Goal: Task Accomplishment & Management: Use online tool/utility

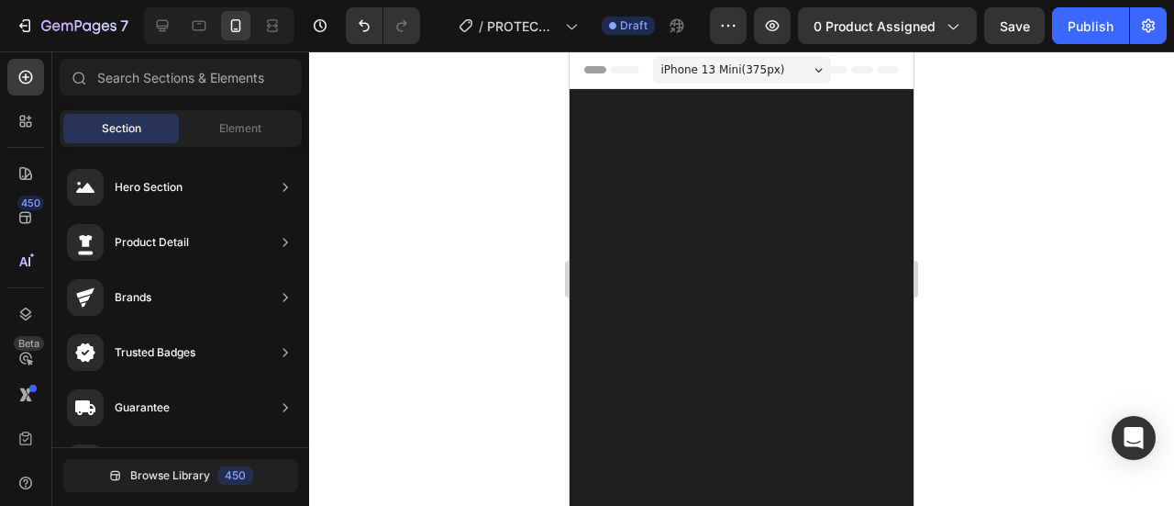
scroll to position [3864, 0]
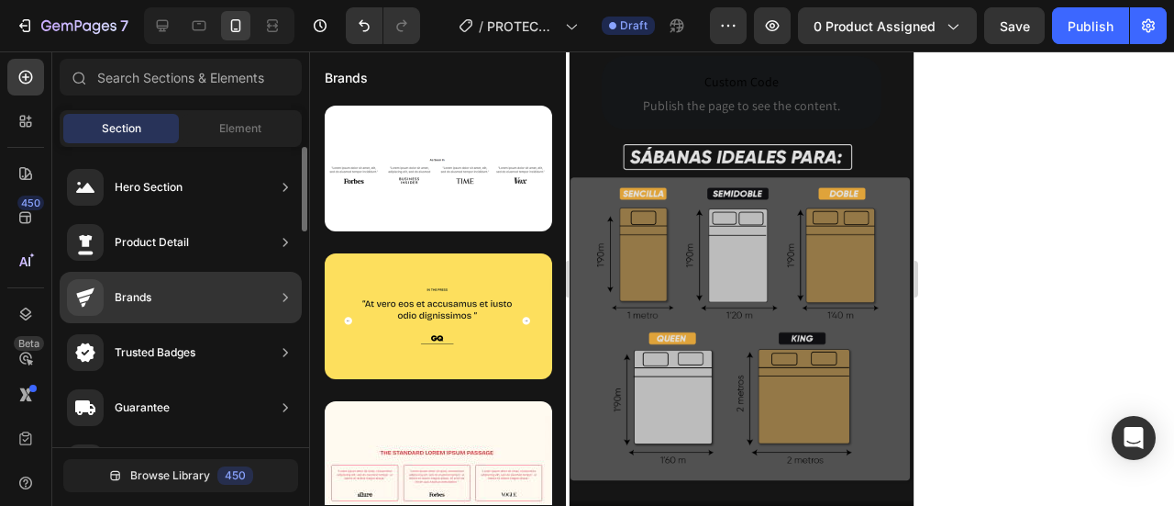
scroll to position [1061, 0]
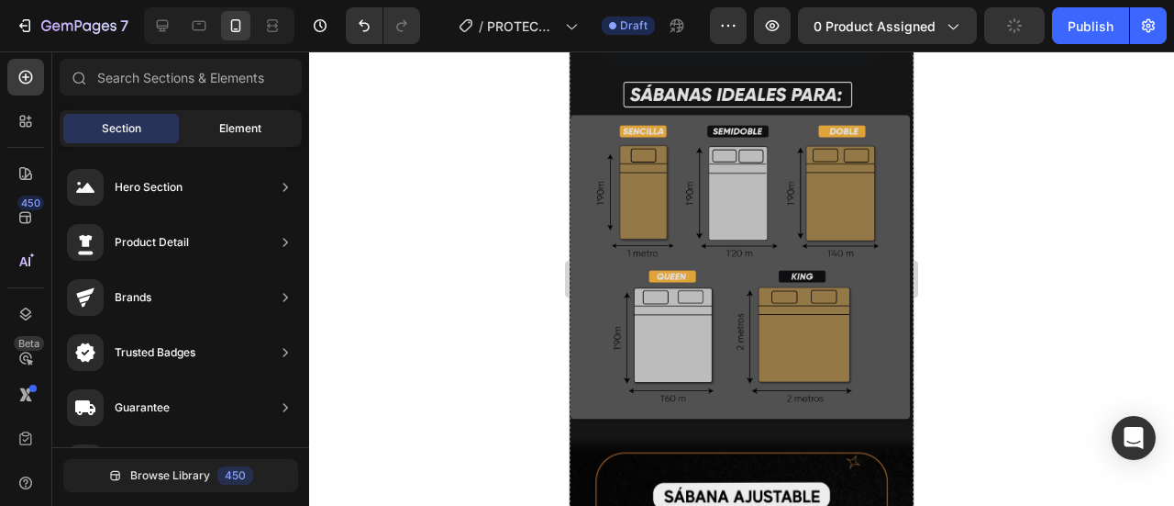
click at [233, 118] on div "Element" at bounding box center [241, 128] width 116 height 29
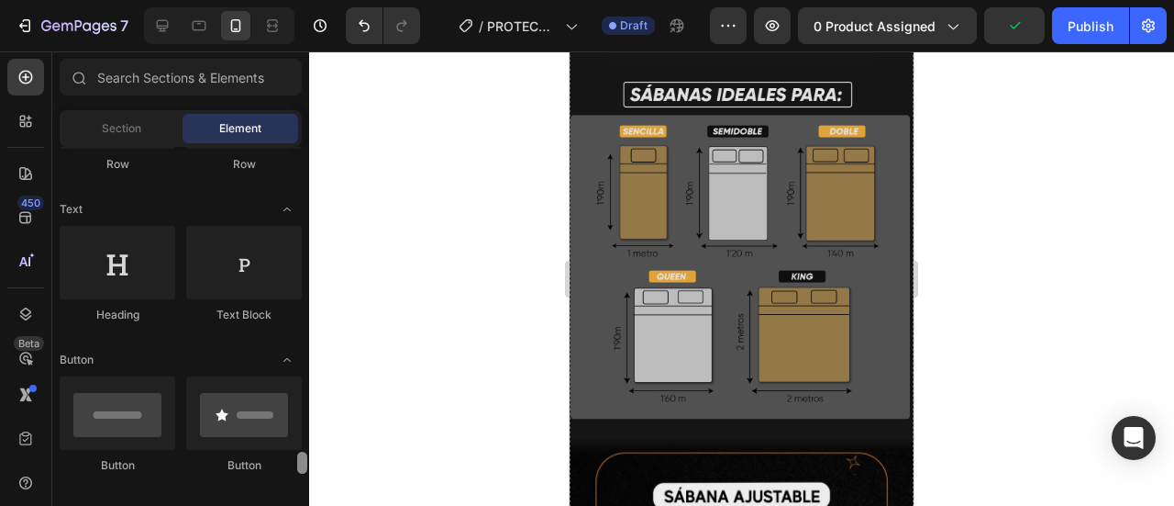
scroll to position [0, 0]
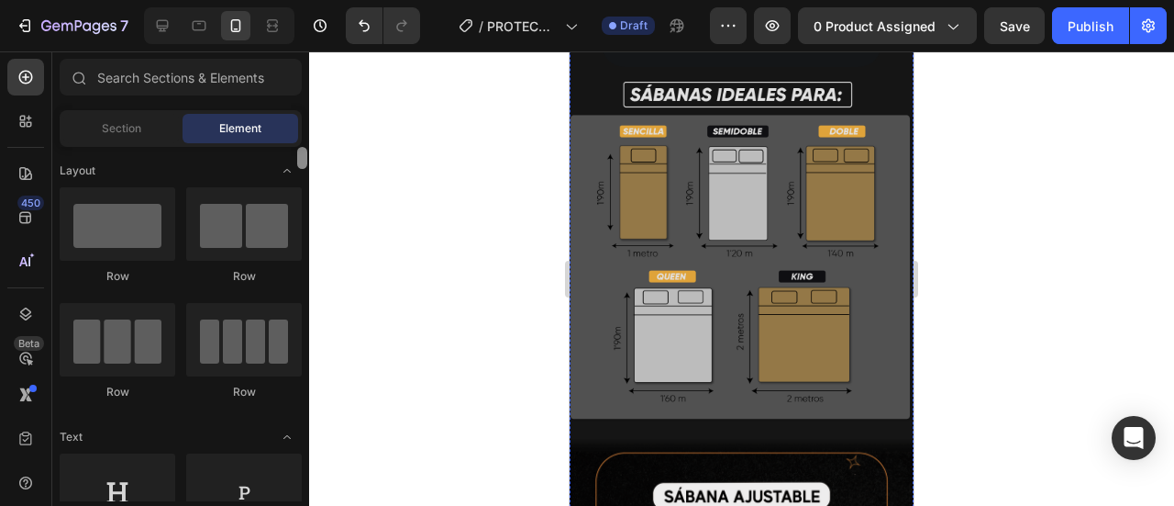
drag, startPoint x: 305, startPoint y: 264, endPoint x: 308, endPoint y: 142, distance: 122.1
click at [308, 142] on div "Sections(18) Elements(84) Section Element Hero Section Product Detail Brands Tr…" at bounding box center [180, 280] width 257 height 442
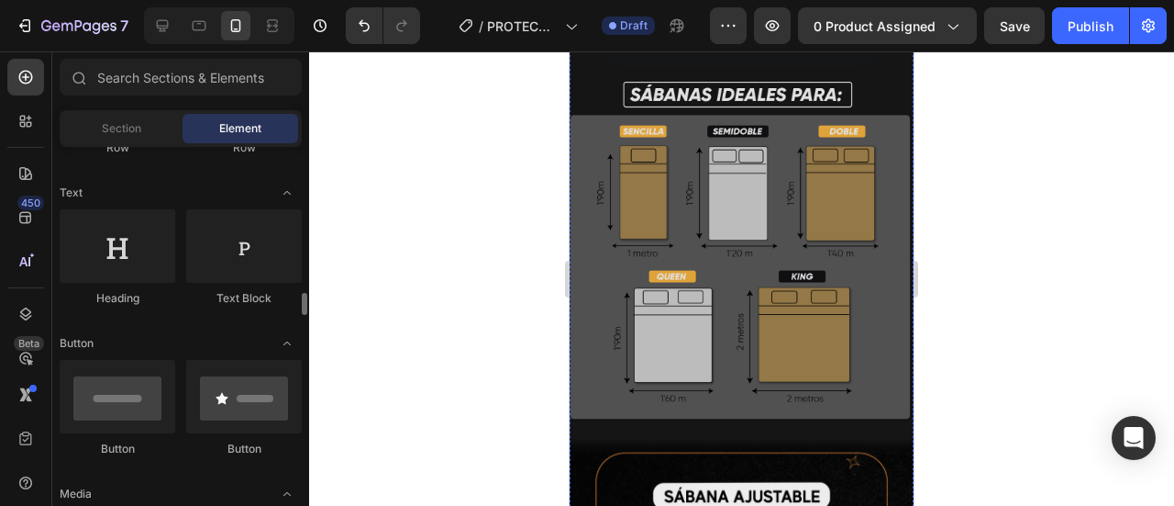
scroll to position [367, 0]
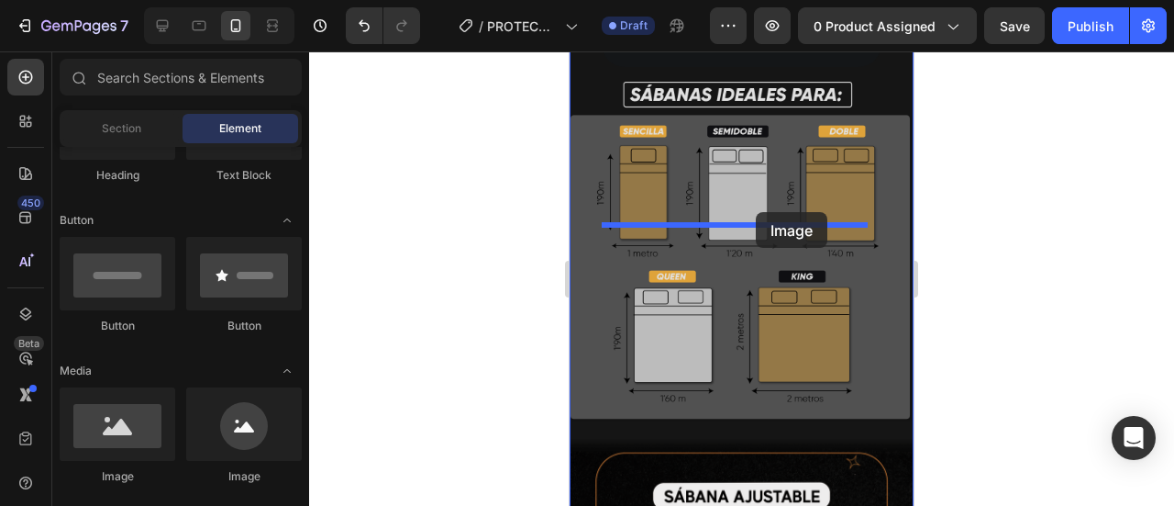
drag, startPoint x: 689, startPoint y: 465, endPoint x: 1001, endPoint y: 398, distance: 319.1
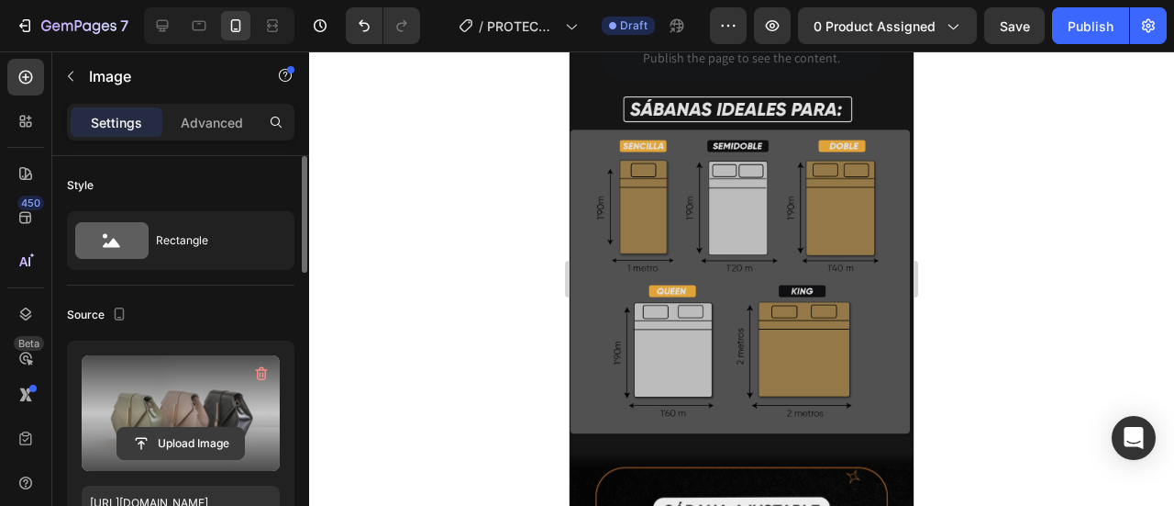
click at [209, 441] on input "file" at bounding box center [180, 443] width 127 height 31
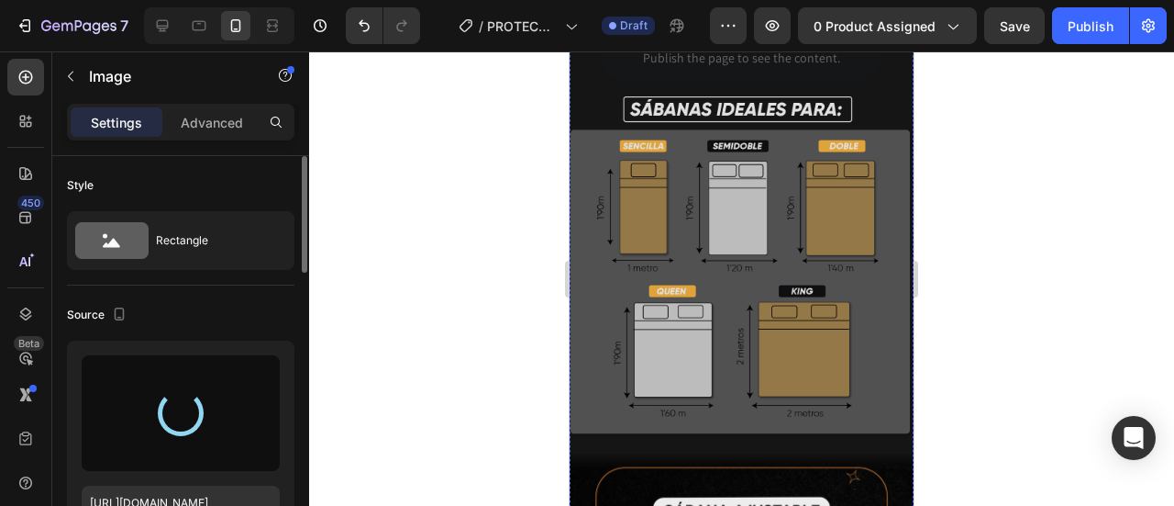
type input "[URL][DOMAIN_NAME]"
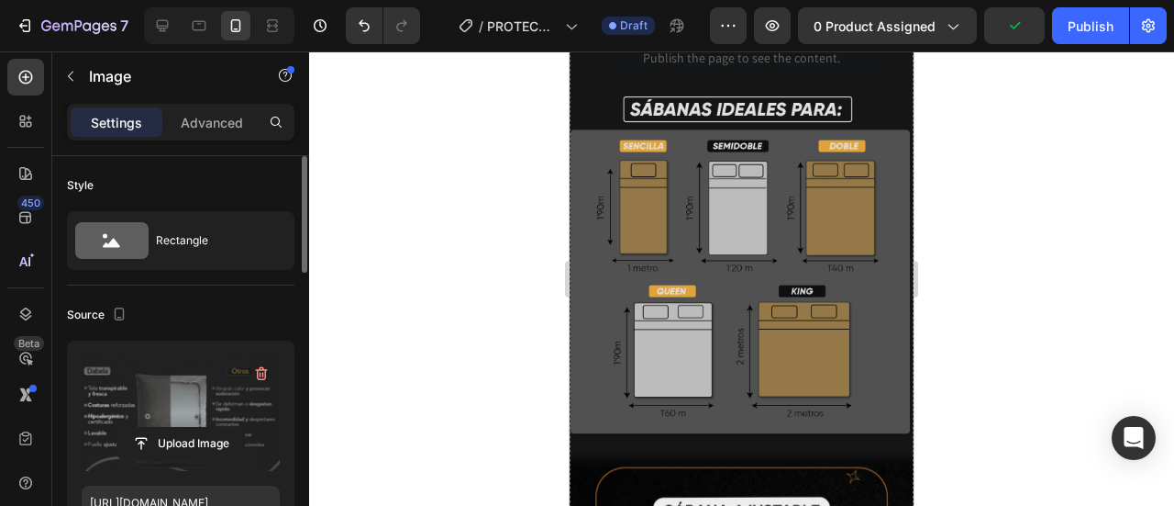
click at [956, 231] on div at bounding box center [741, 278] width 865 height 454
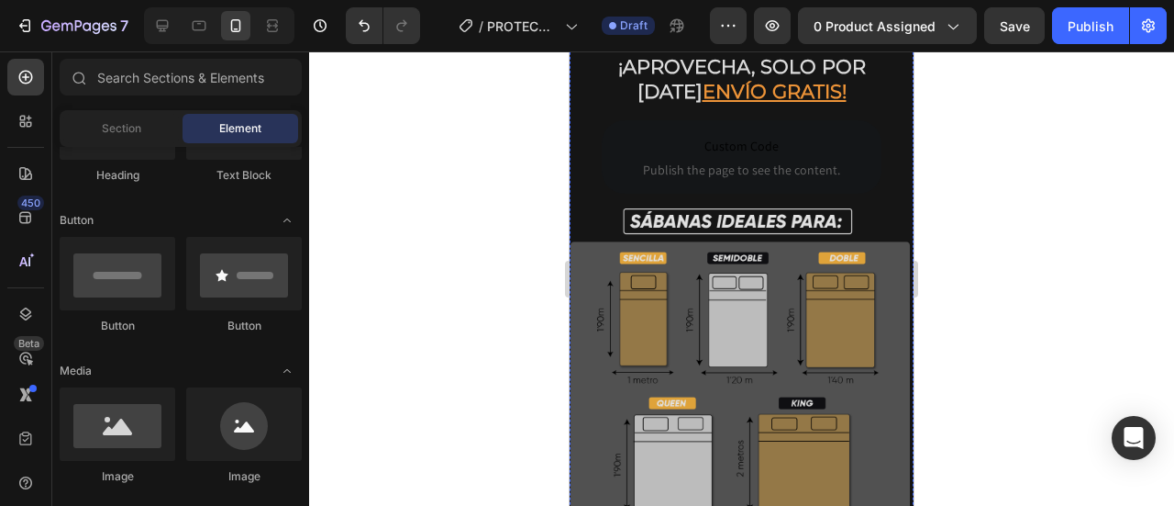
scroll to position [3742, 0]
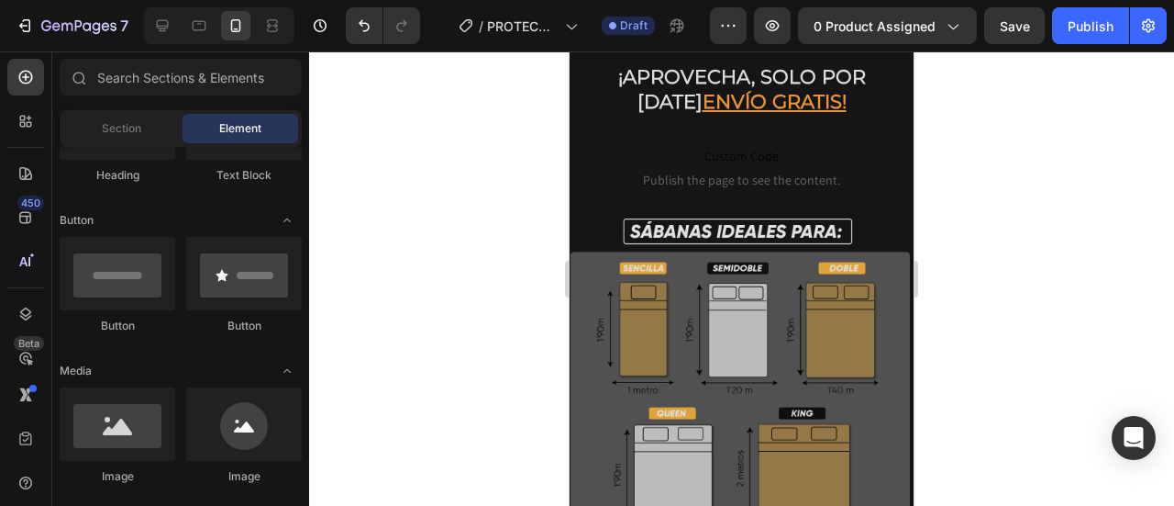
click at [1033, 247] on div at bounding box center [741, 278] width 865 height 454
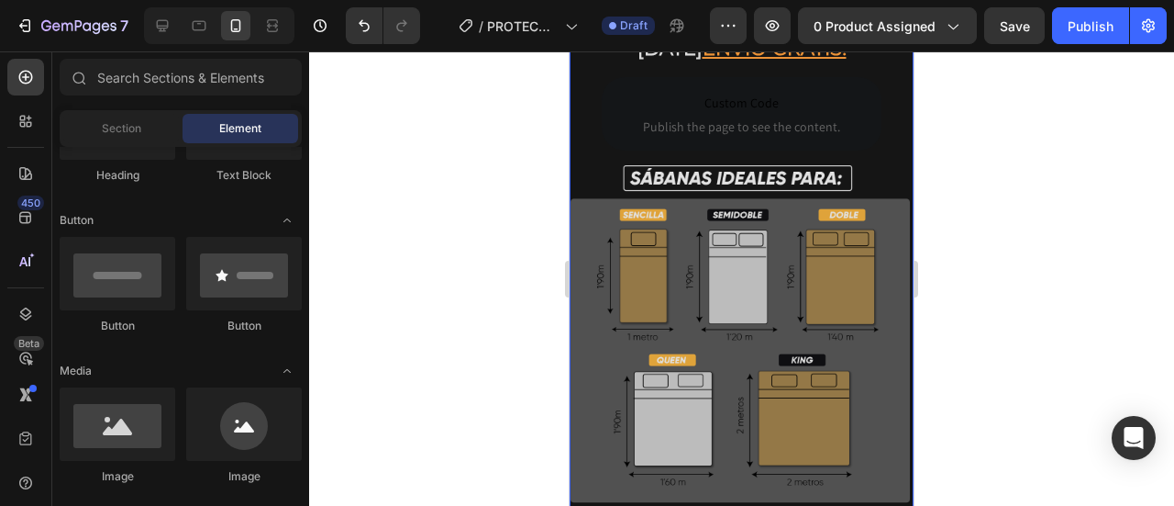
scroll to position [3864, 0]
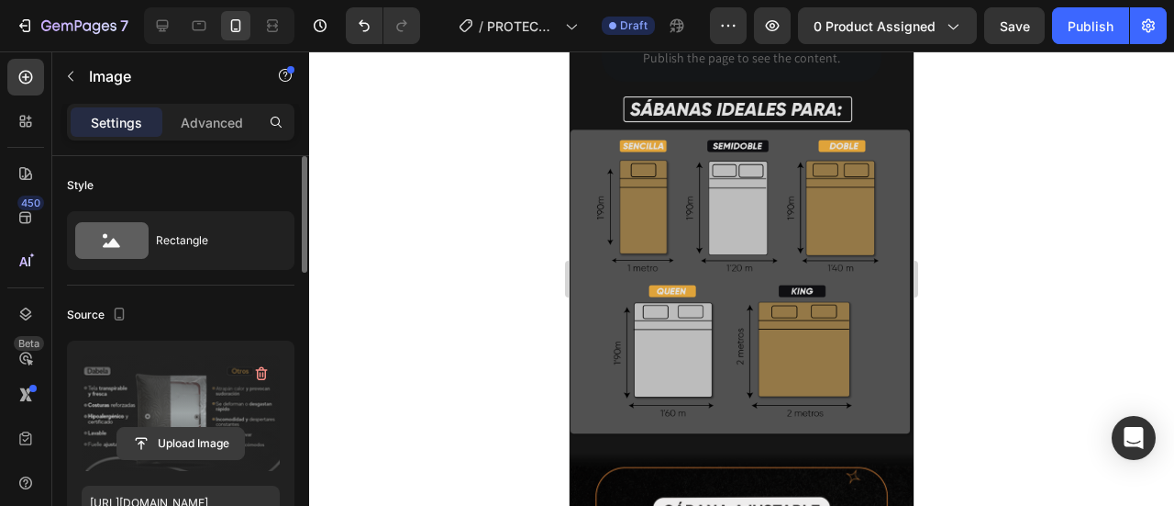
click at [176, 439] on input "file" at bounding box center [180, 443] width 127 height 31
click at [220, 448] on input "file" at bounding box center [180, 443] width 127 height 31
click at [205, 442] on input "file" at bounding box center [180, 443] width 127 height 31
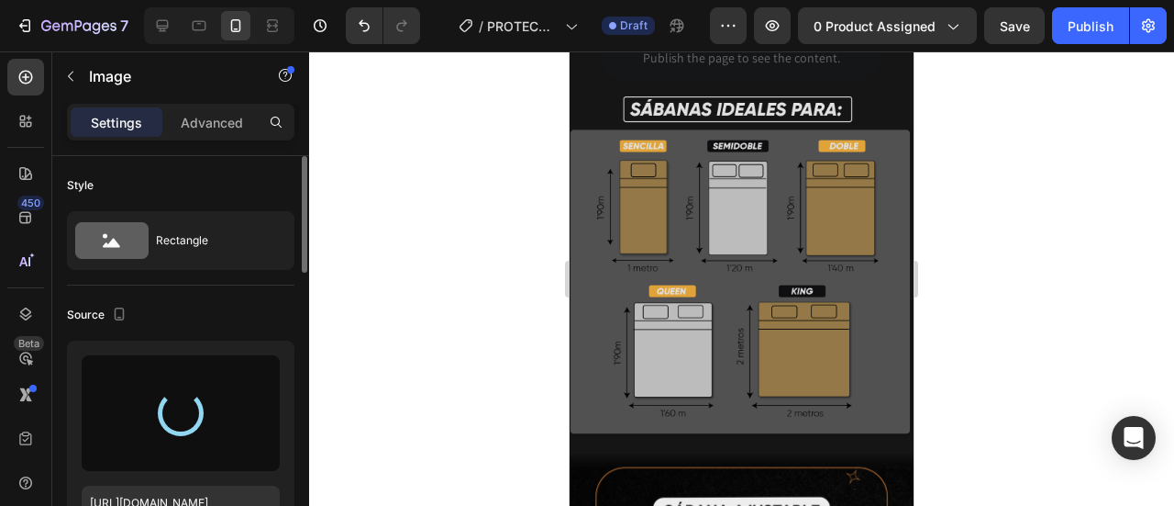
type input "[URL][DOMAIN_NAME]"
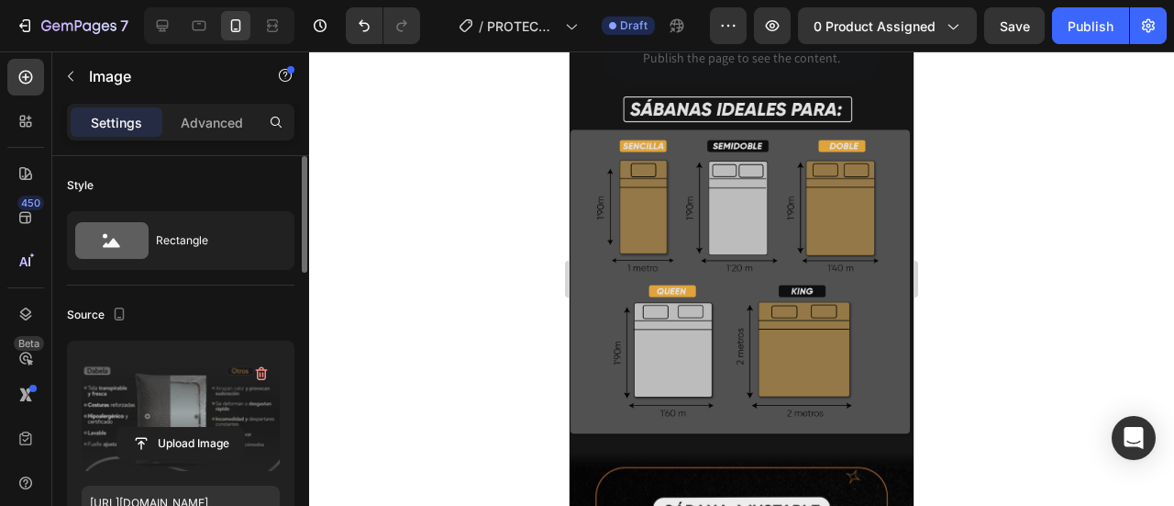
click at [1006, 244] on div at bounding box center [741, 278] width 865 height 454
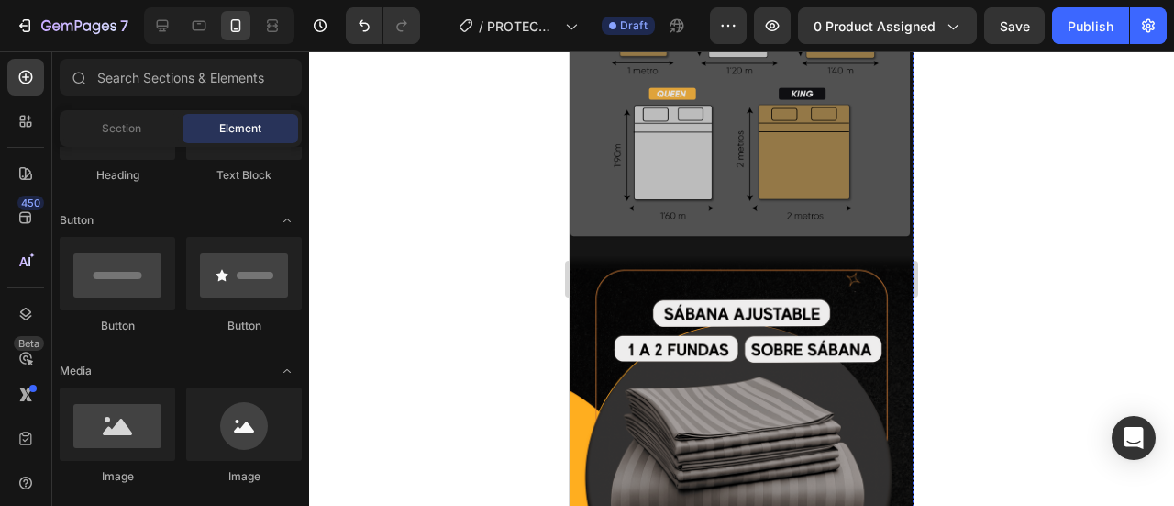
scroll to position [4048, 0]
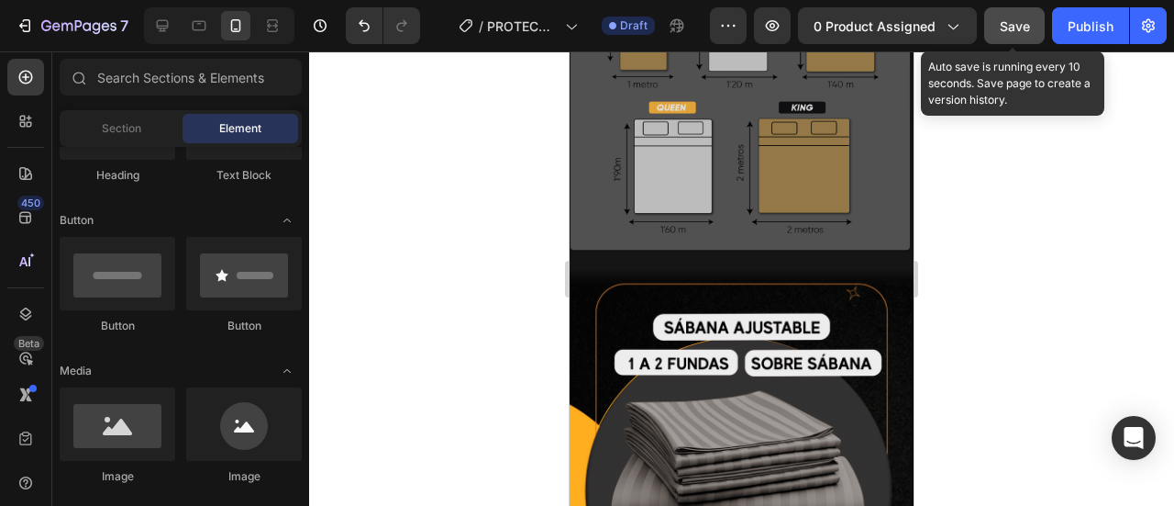
click at [1032, 28] on button "Save" at bounding box center [1014, 25] width 61 height 37
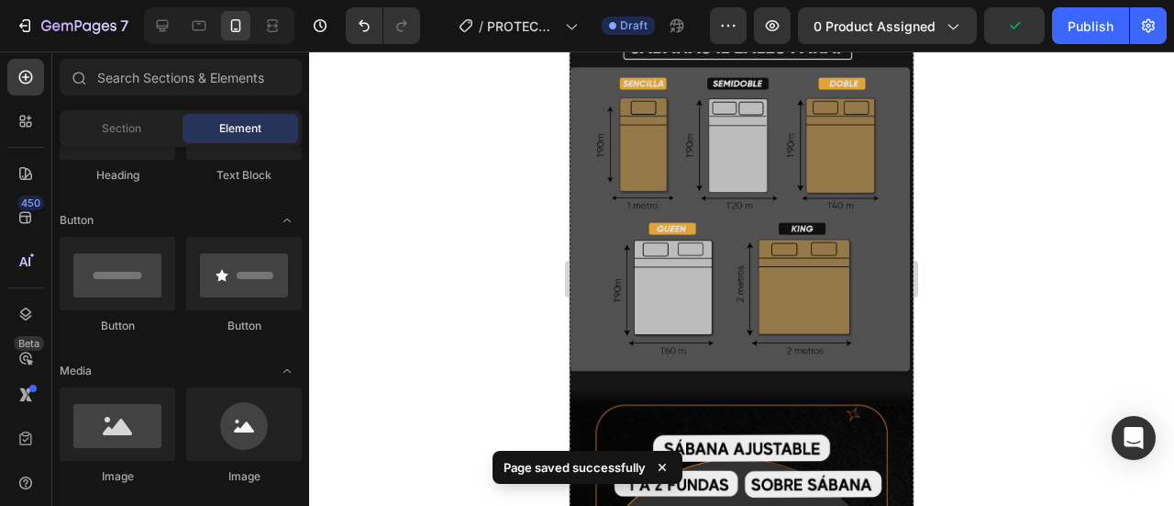
scroll to position [3926, 0]
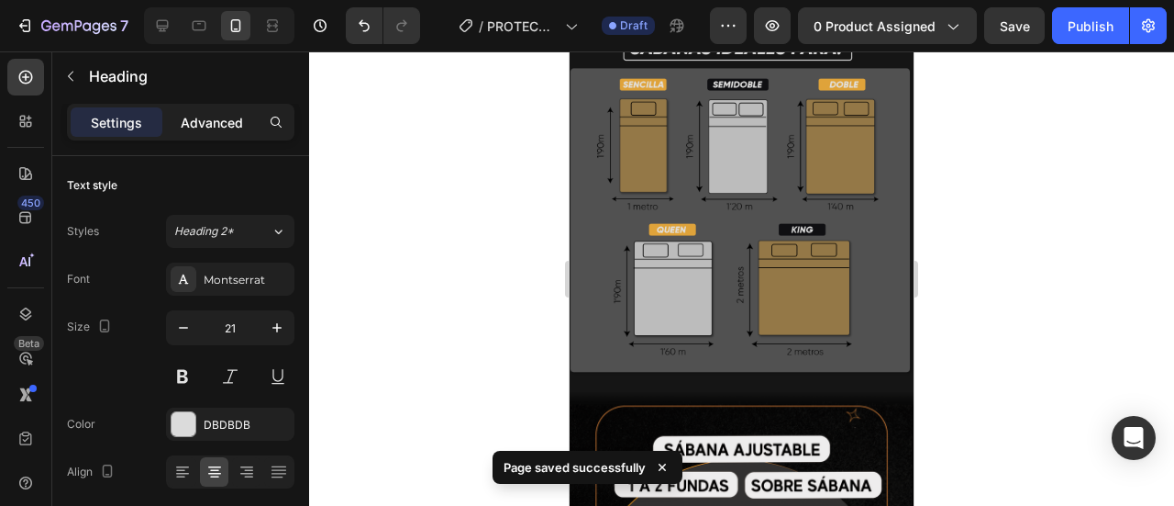
click at [228, 126] on p "Advanced" at bounding box center [212, 122] width 62 height 19
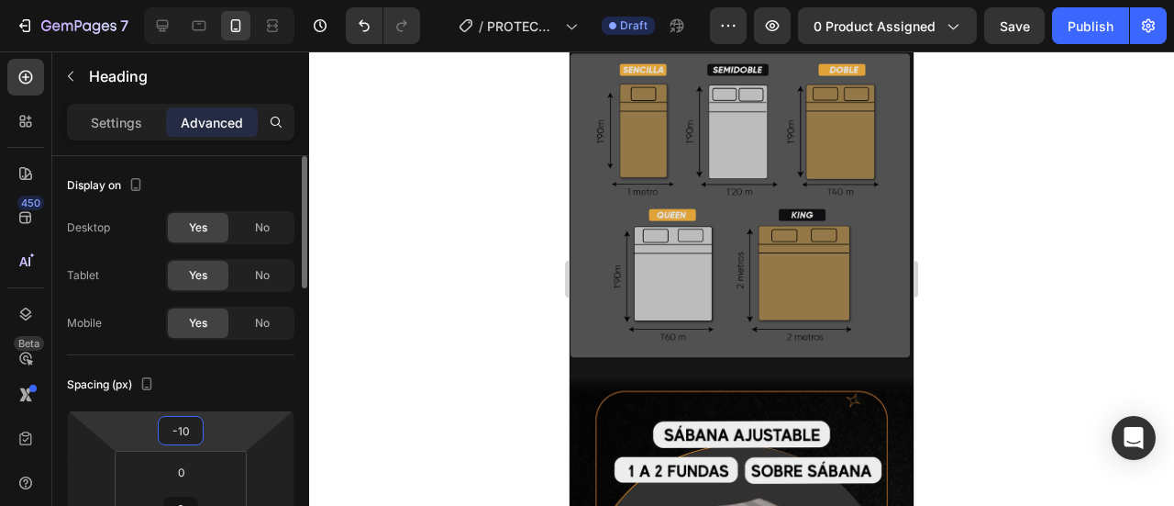
drag, startPoint x: 224, startPoint y: 416, endPoint x: 261, endPoint y: 405, distance: 39.2
click at [227, 0] on html "7 Version history / PROTECTORES Draft Preview 0 product assigned Save Publish 4…" at bounding box center [587, 0] width 1174 height 0
type input "-8"
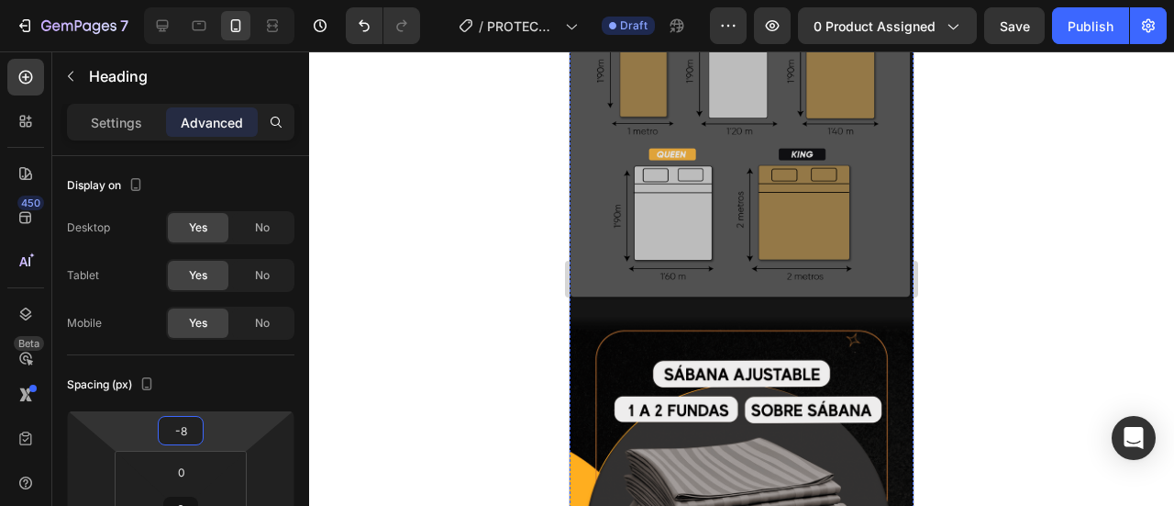
scroll to position [4048, 0]
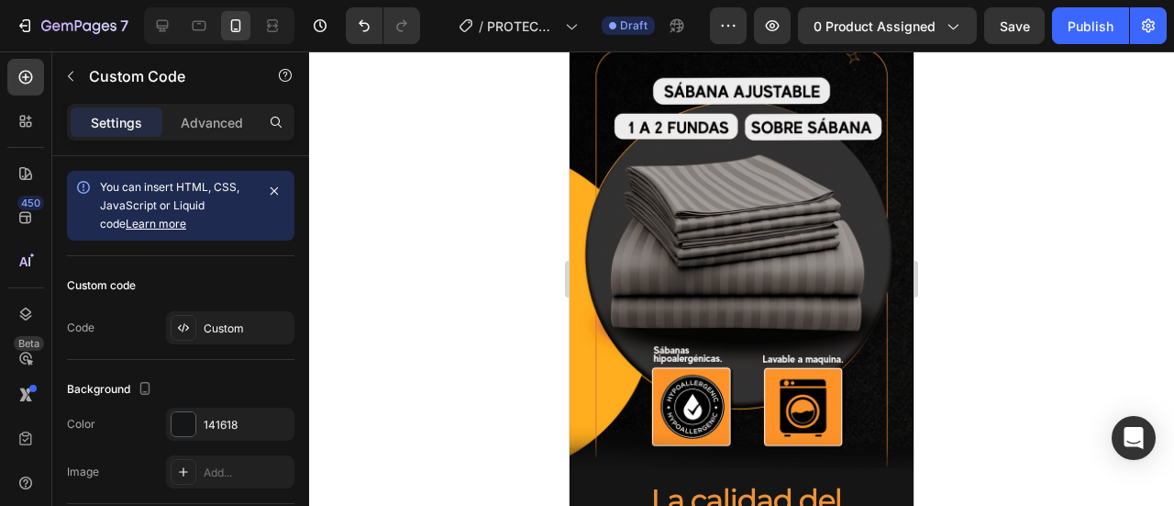
scroll to position [4293, 0]
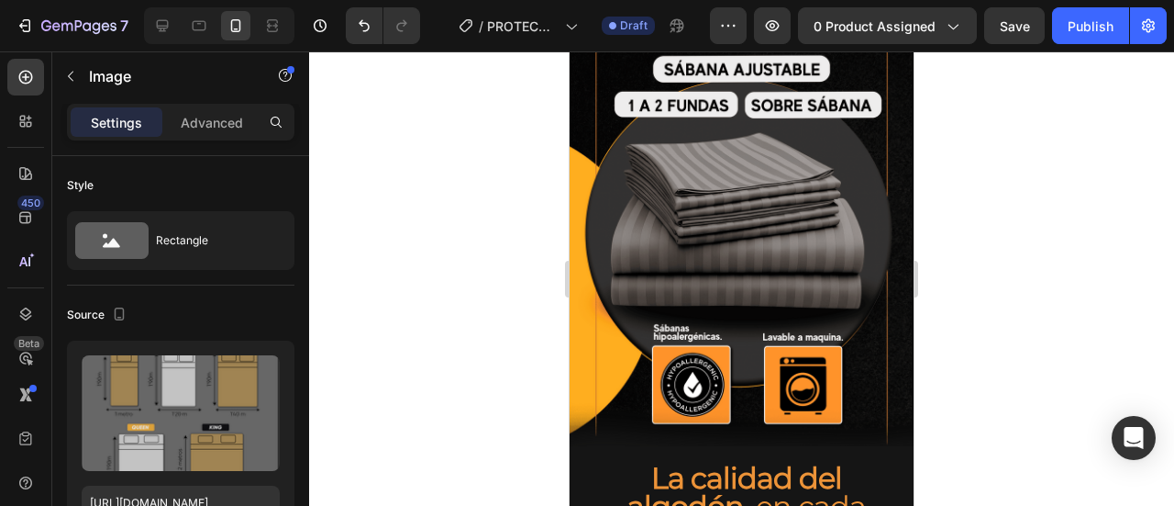
drag, startPoint x: 695, startPoint y: 309, endPoint x: 1105, endPoint y: 442, distance: 430.3
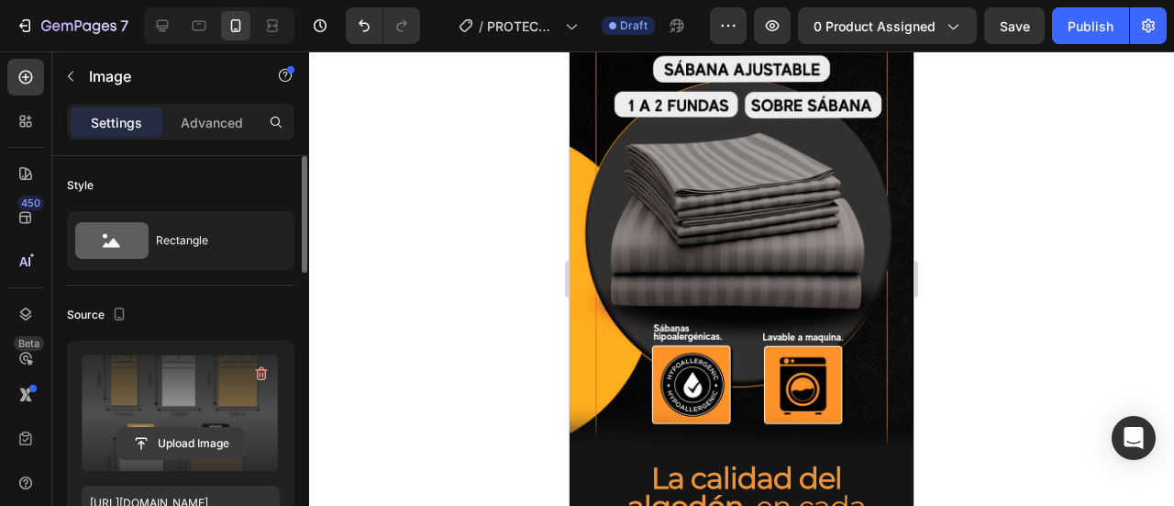
click at [152, 434] on input "file" at bounding box center [180, 443] width 127 height 31
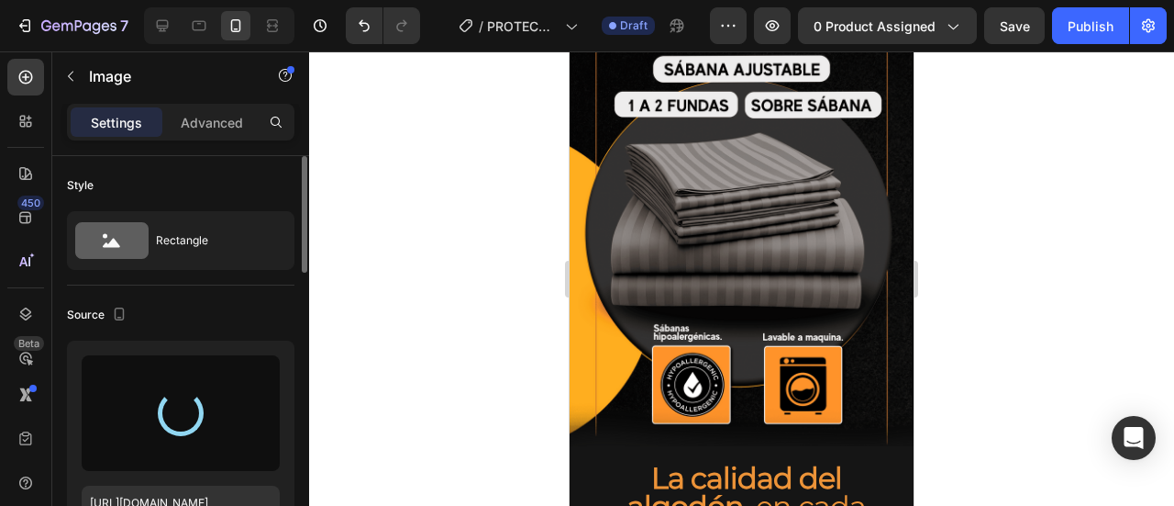
type input "[URL][DOMAIN_NAME]"
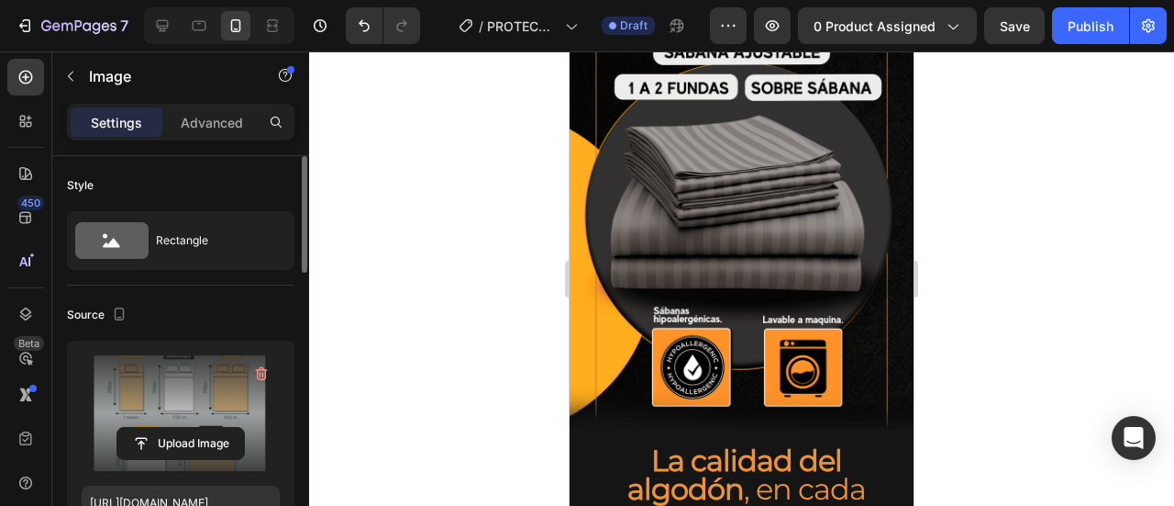
click at [973, 207] on div at bounding box center [741, 278] width 865 height 454
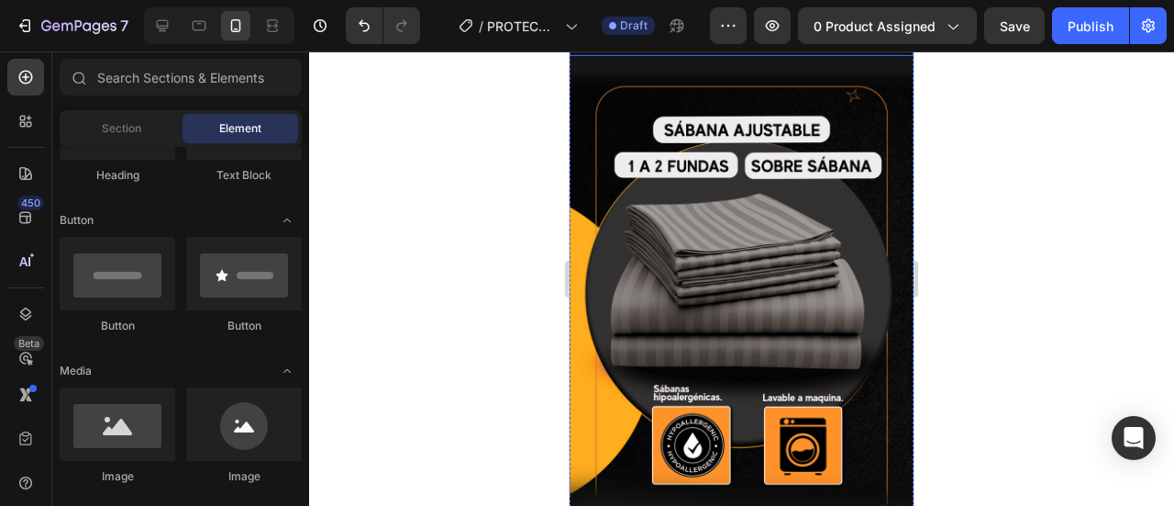
scroll to position [4354, 0]
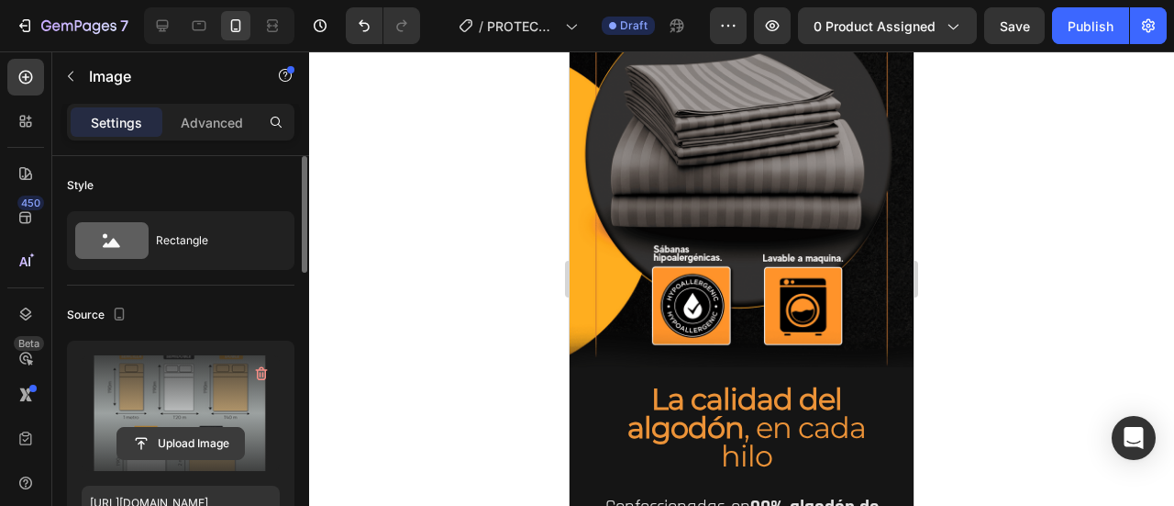
click at [168, 439] on input "file" at bounding box center [180, 443] width 127 height 31
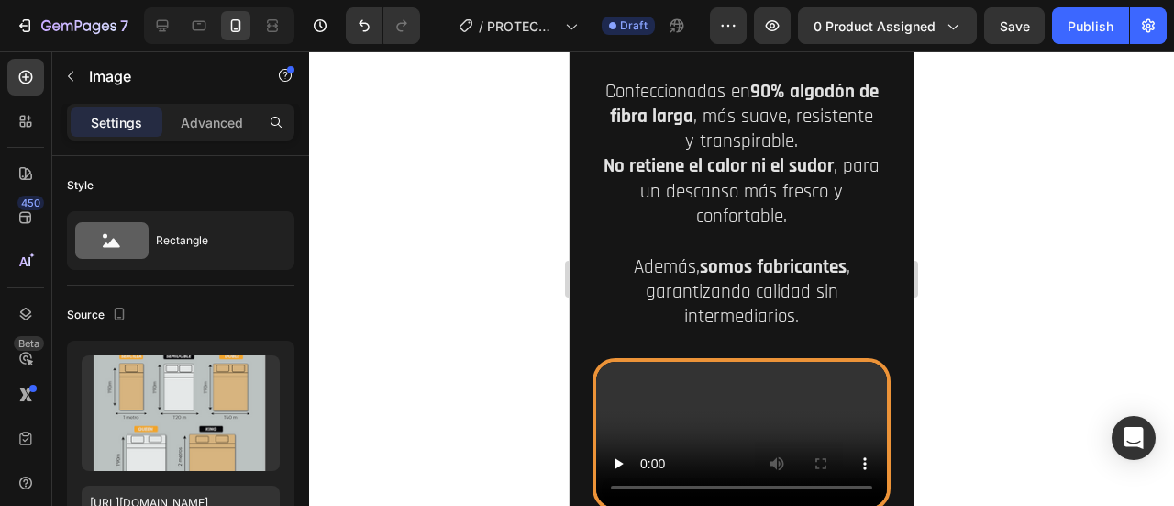
scroll to position [4782, 0]
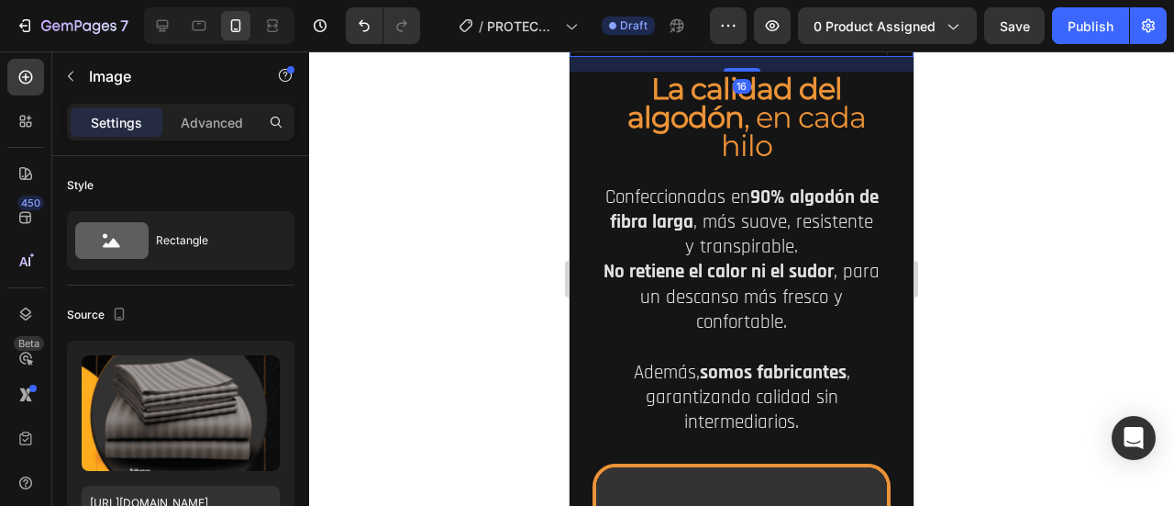
scroll to position [4598, 0]
